Goal: Task Accomplishment & Management: Manage account settings

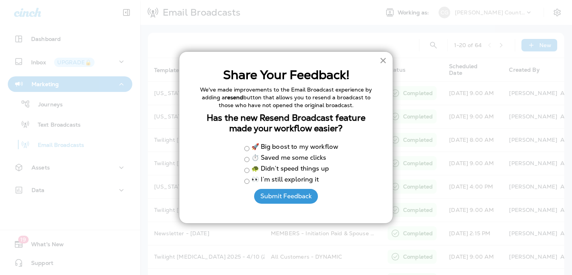
click at [381, 64] on button "×" at bounding box center [382, 60] width 7 height 12
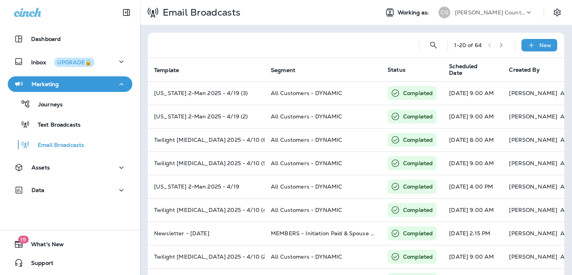
click at [476, 11] on p "[PERSON_NAME] Country Club" at bounding box center [490, 12] width 70 height 6
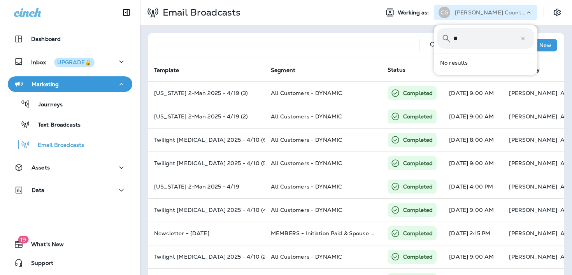
type input "*"
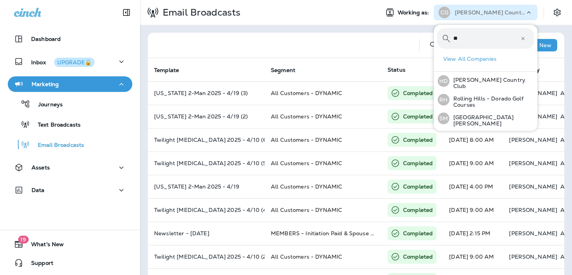
type input "*"
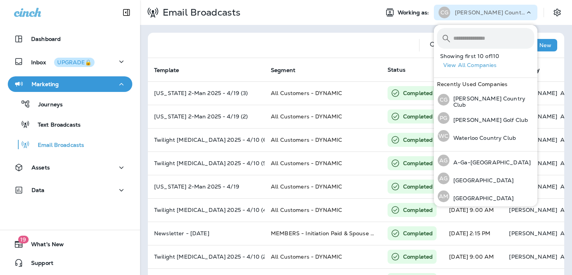
click at [453, 63] on button "View All Companies" at bounding box center [488, 65] width 97 height 12
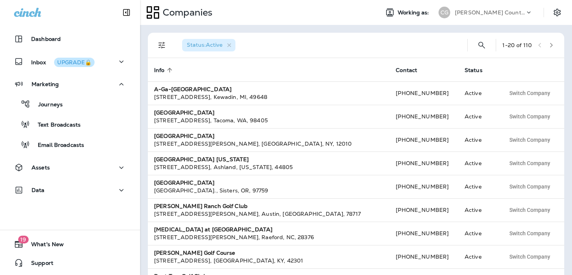
click at [552, 46] on icon "button" at bounding box center [551, 44] width 5 height 5
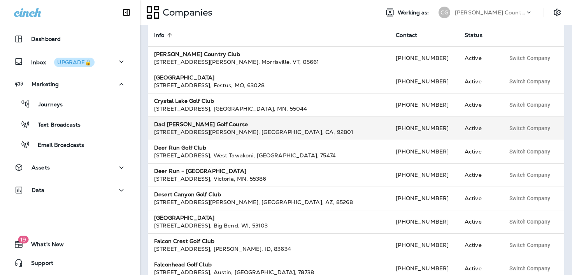
scroll to position [28, 0]
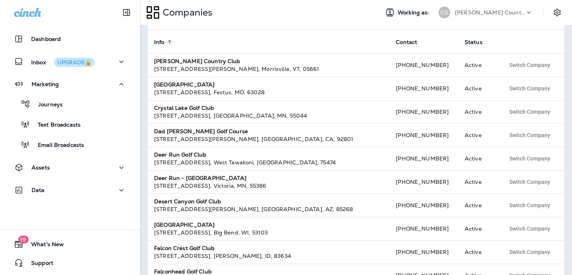
click at [468, 16] on div "[PERSON_NAME] Country Club" at bounding box center [490, 13] width 70 height 12
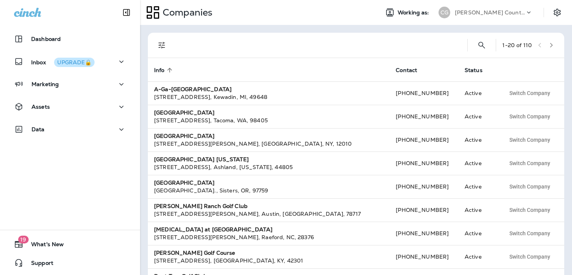
click at [512, 11] on p "[PERSON_NAME] Country Club" at bounding box center [490, 12] width 70 height 6
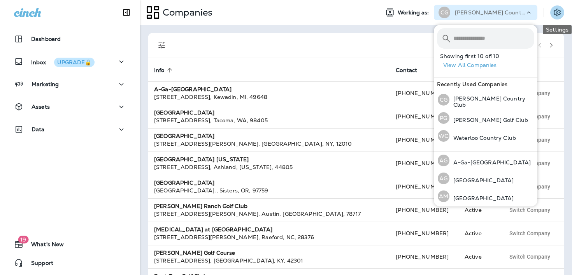
click at [562, 11] on button "Settings" at bounding box center [557, 12] width 14 height 14
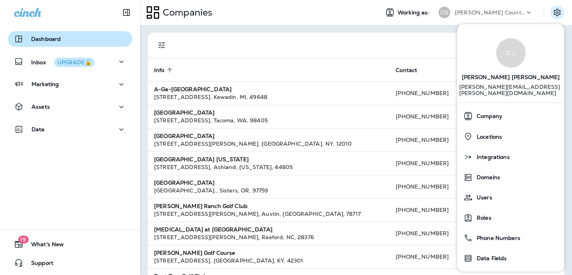
click at [46, 42] on p "Dashboard" at bounding box center [46, 39] width 30 height 6
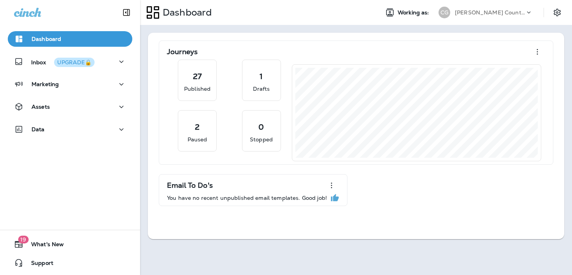
click at [468, 16] on div "[PERSON_NAME] Country Club" at bounding box center [490, 13] width 70 height 12
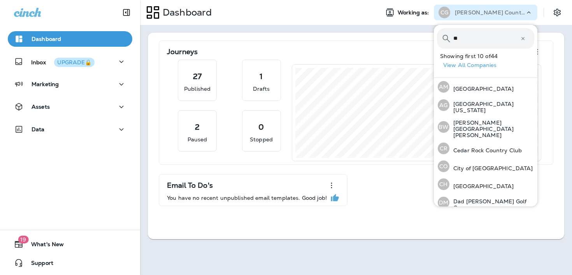
type input "***"
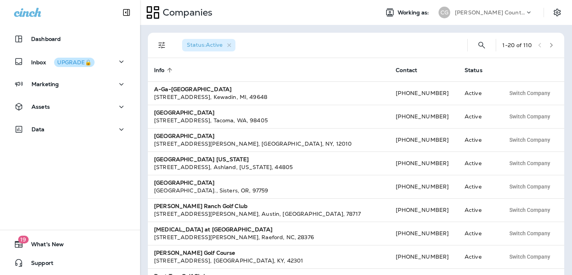
click at [490, 11] on p "[PERSON_NAME] Country Club" at bounding box center [490, 12] width 70 height 6
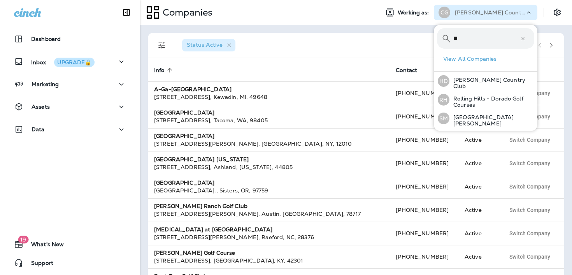
type input "**"
click at [464, 60] on button "View All Companies" at bounding box center [488, 59] width 97 height 12
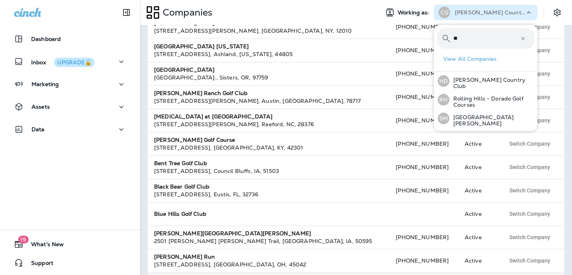
scroll to position [115, 0]
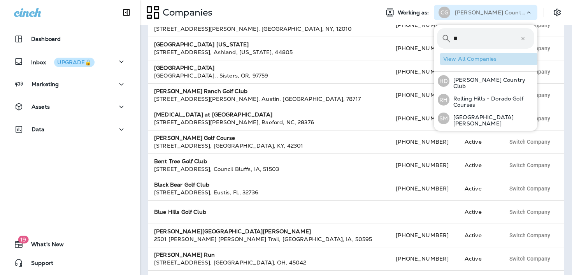
click at [477, 60] on button "View All Companies" at bounding box center [488, 59] width 97 height 12
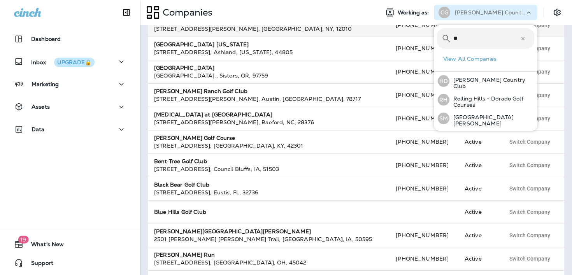
click at [355, 25] on div "[STREET_ADDRESS][PERSON_NAME]" at bounding box center [268, 29] width 229 height 8
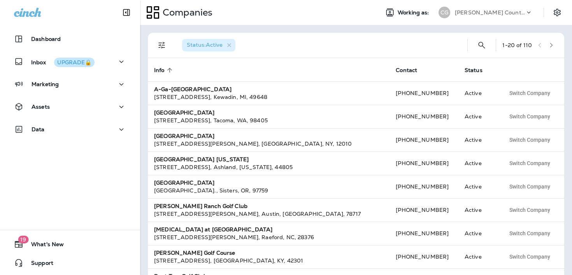
click at [554, 43] on button "button" at bounding box center [552, 45] width 12 height 12
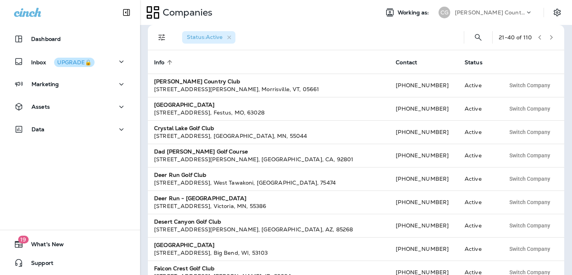
scroll to position [8, 0]
click at [489, 11] on p "[PERSON_NAME] Country Club" at bounding box center [490, 12] width 70 height 6
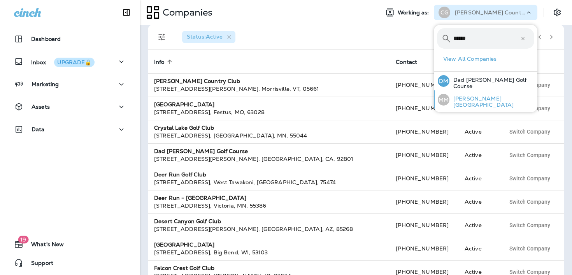
type input "******"
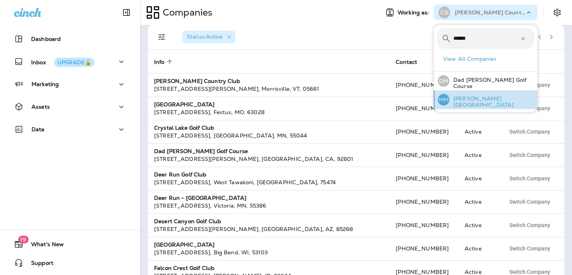
click at [467, 101] on p "[PERSON_NAME][GEOGRAPHIC_DATA]" at bounding box center [491, 101] width 85 height 12
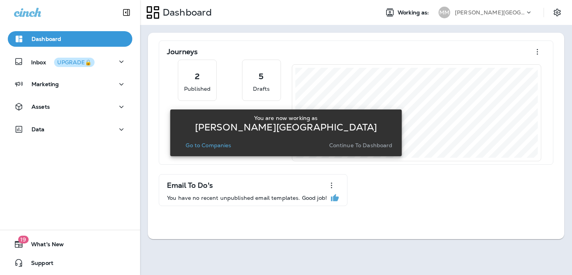
click at [376, 146] on p "Continue to Dashboard" at bounding box center [360, 145] width 63 height 6
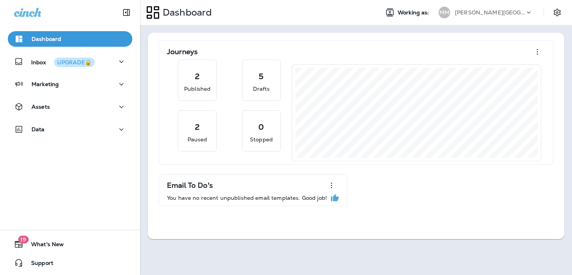
click at [496, 15] on p "[PERSON_NAME][GEOGRAPHIC_DATA]" at bounding box center [490, 12] width 70 height 6
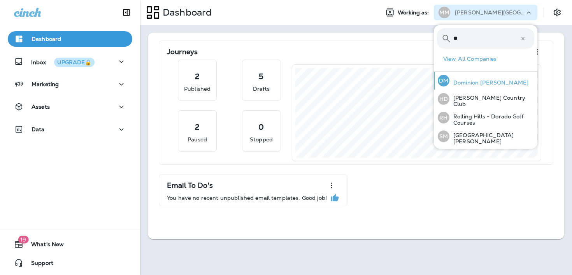
type input "**"
click at [479, 88] on div "DM Dominion [PERSON_NAME]" at bounding box center [483, 81] width 97 height 18
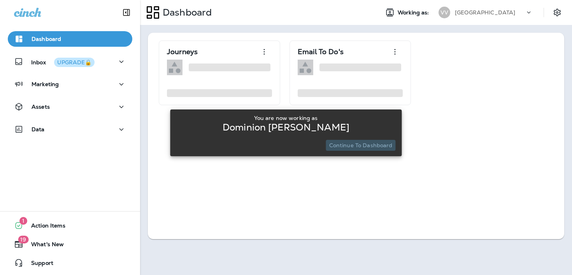
click at [380, 146] on p "Continue to Dashboard" at bounding box center [360, 145] width 63 height 6
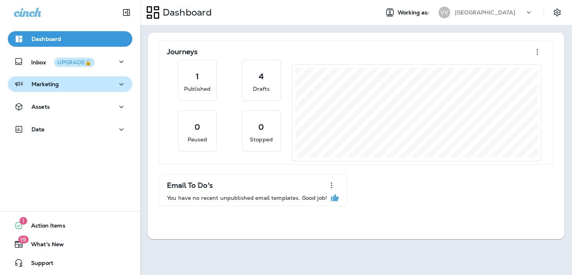
click at [95, 89] on button "Marketing" at bounding box center [70, 84] width 125 height 16
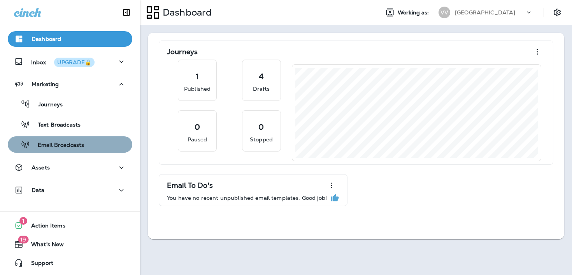
click at [80, 152] on button "Email Broadcasts" at bounding box center [70, 144] width 125 height 16
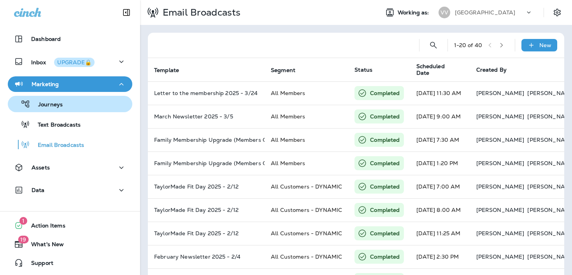
click at [70, 109] on div "Journeys" at bounding box center [70, 104] width 118 height 12
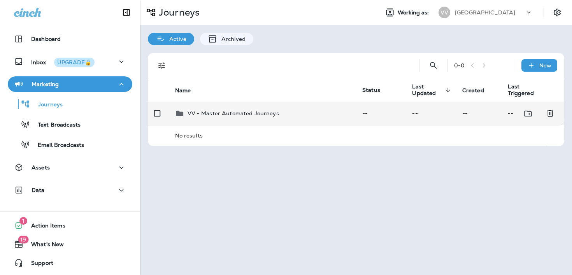
click at [192, 112] on p "VV - Master Automated Journeys" at bounding box center [233, 113] width 91 height 6
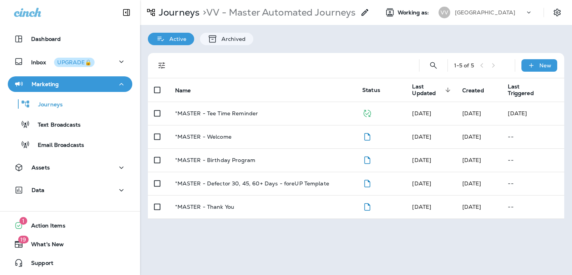
click at [487, 16] on div "[GEOGRAPHIC_DATA]" at bounding box center [490, 13] width 70 height 12
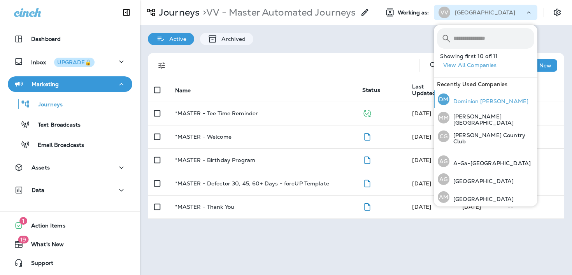
click at [479, 107] on div "DM Dominion [PERSON_NAME]" at bounding box center [483, 99] width 97 height 18
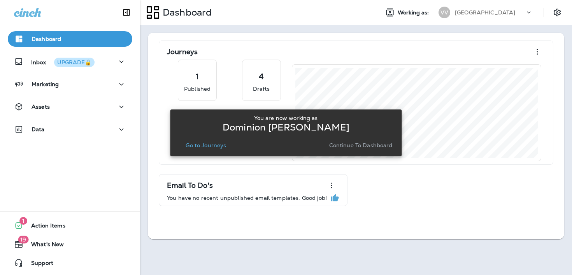
click at [347, 147] on p "Continue to Dashboard" at bounding box center [360, 145] width 63 height 6
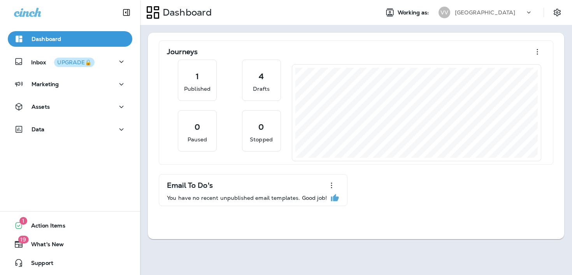
click at [488, 23] on div "Dashboard Working as: [GEOGRAPHIC_DATA]" at bounding box center [356, 12] width 432 height 25
click at [488, 19] on div "[GEOGRAPHIC_DATA]" at bounding box center [485, 13] width 103 height 16
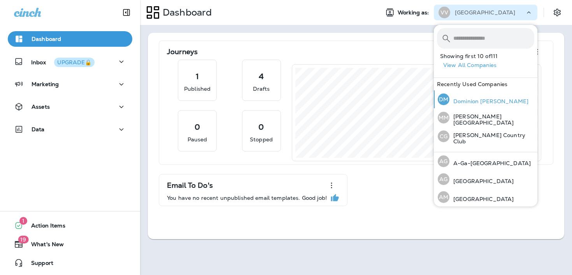
click at [477, 94] on div "DM Dominion [PERSON_NAME]" at bounding box center [483, 99] width 97 height 18
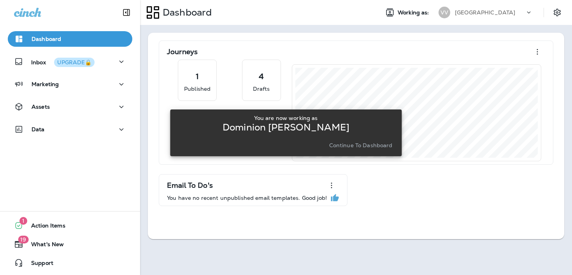
click at [202, 150] on div "Continue to Dashboard" at bounding box center [285, 145] width 219 height 11
click at [358, 148] on p "Continue to Dashboard" at bounding box center [360, 145] width 63 height 6
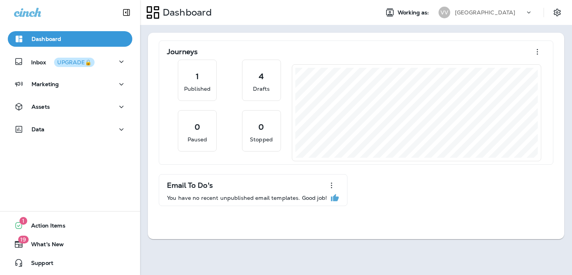
click at [475, 14] on p "[GEOGRAPHIC_DATA]" at bounding box center [485, 12] width 60 height 6
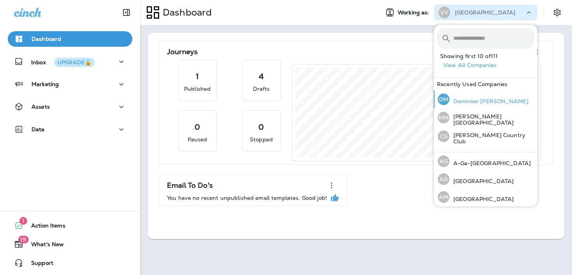
click at [444, 101] on div "DM" at bounding box center [444, 99] width 12 height 12
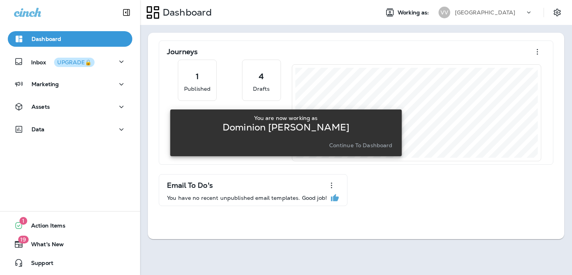
click at [476, 15] on p "[GEOGRAPHIC_DATA]" at bounding box center [485, 12] width 60 height 6
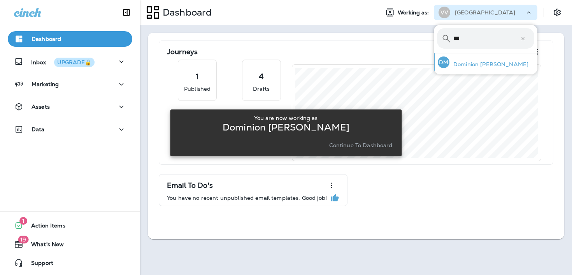
type input "***"
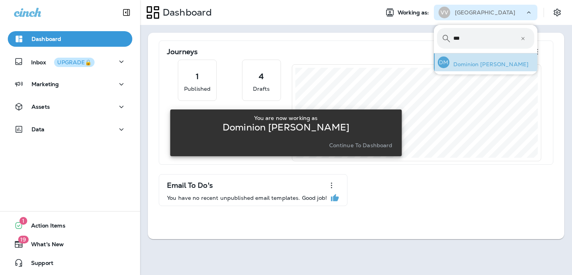
click at [470, 70] on div "DM Dominion [PERSON_NAME]" at bounding box center [483, 62] width 97 height 18
